Goal: Information Seeking & Learning: Compare options

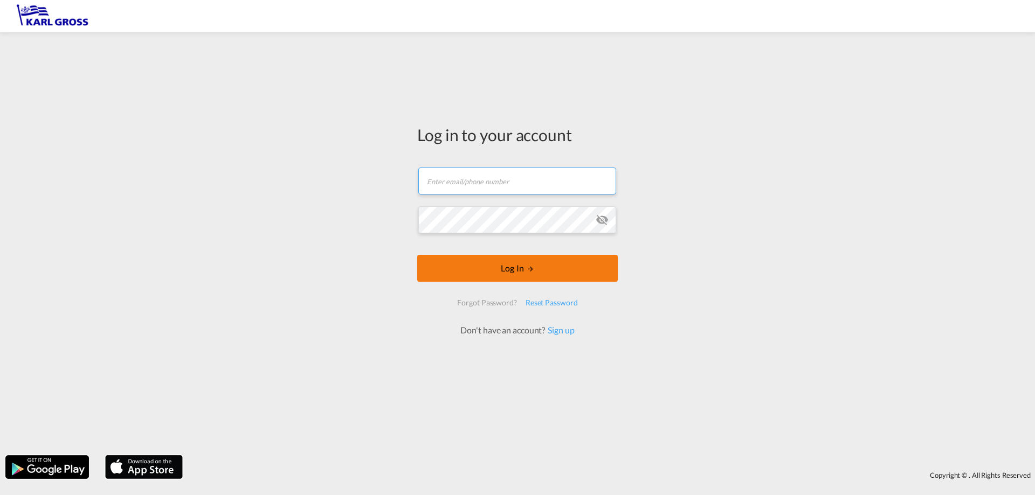
type input "[PERSON_NAME][EMAIL_ADDRESS][DOMAIN_NAME]"
click at [515, 270] on form "[PERSON_NAME][EMAIL_ADDRESS][DOMAIN_NAME] Password field is required Log In For…" at bounding box center [517, 247] width 201 height 180
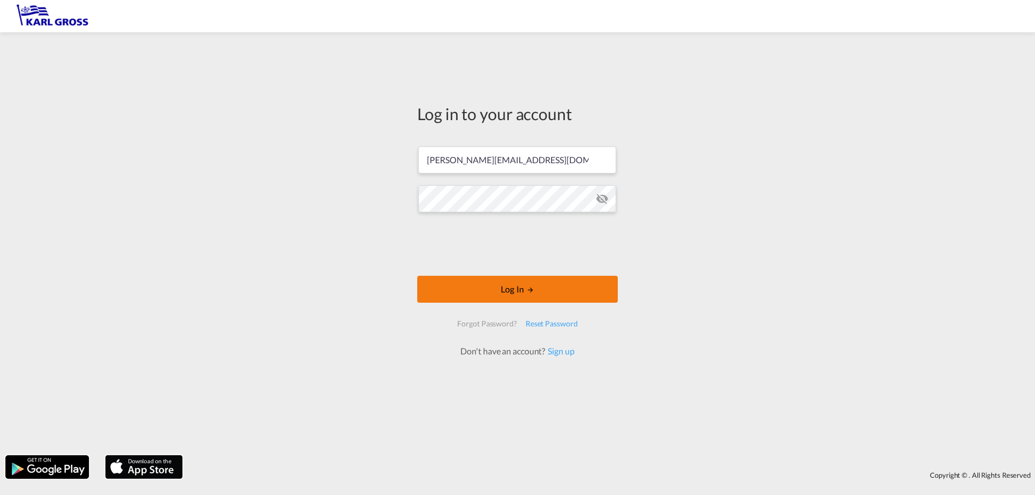
click at [527, 287] on md-icon "LOGIN" at bounding box center [531, 290] width 8 height 8
